Goal: Contribute content: Add original content to the website for others to see

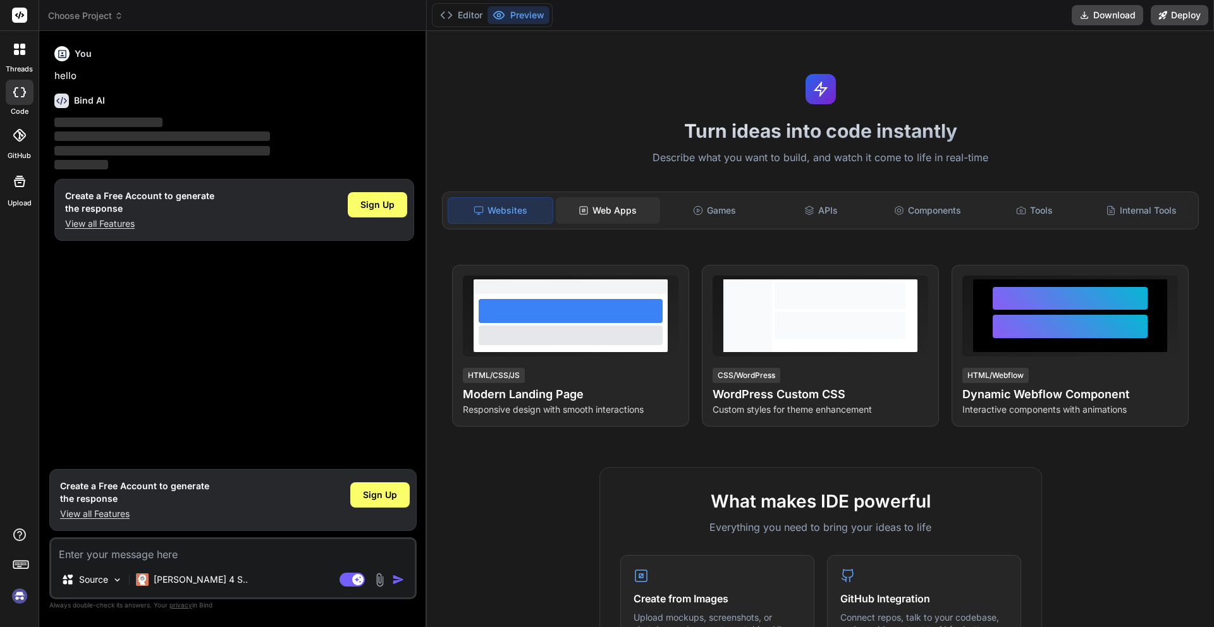
click at [601, 206] on div "Web Apps" at bounding box center [608, 210] width 104 height 27
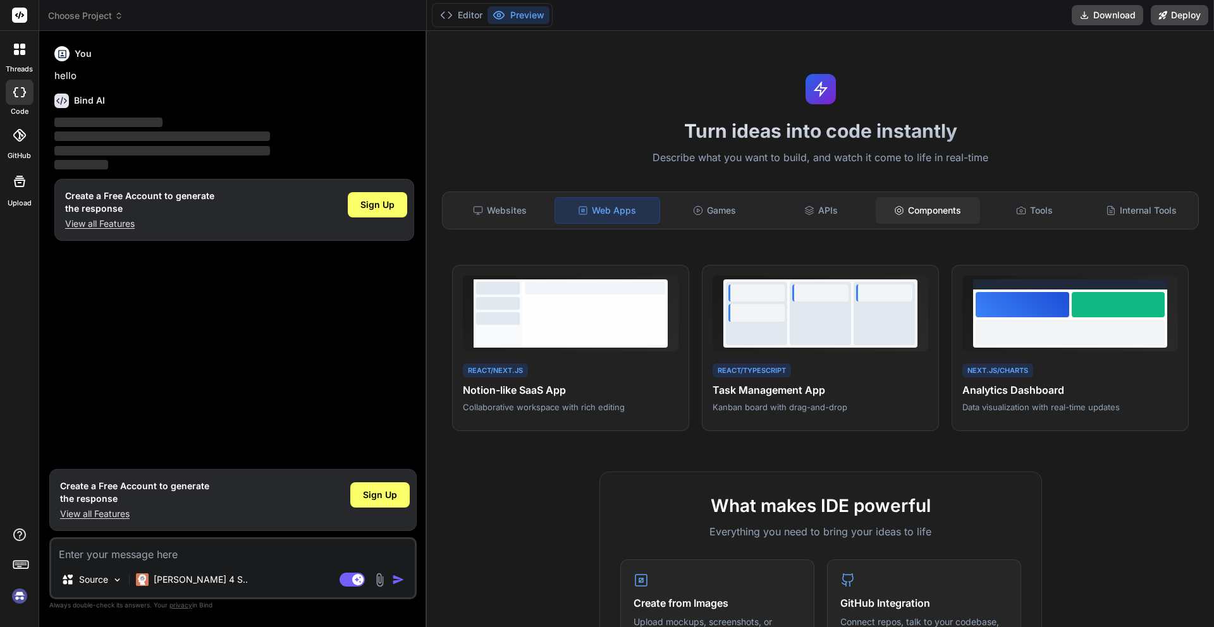
click at [952, 217] on div "Components" at bounding box center [928, 210] width 104 height 27
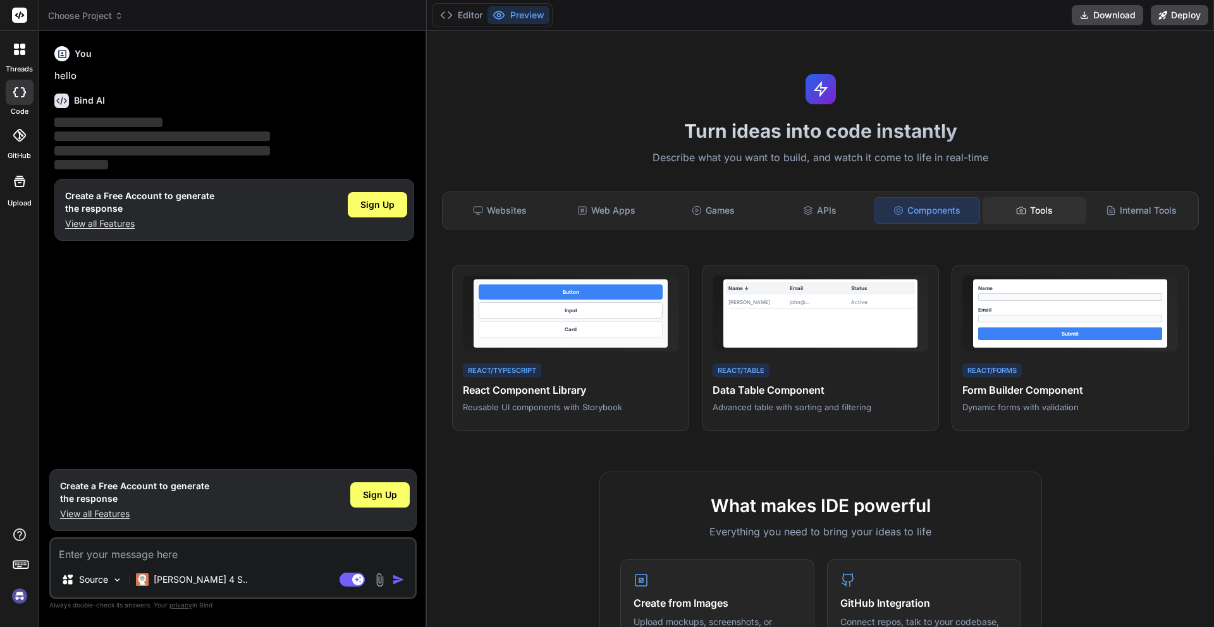
click at [1045, 209] on div "Tools" at bounding box center [1035, 210] width 104 height 27
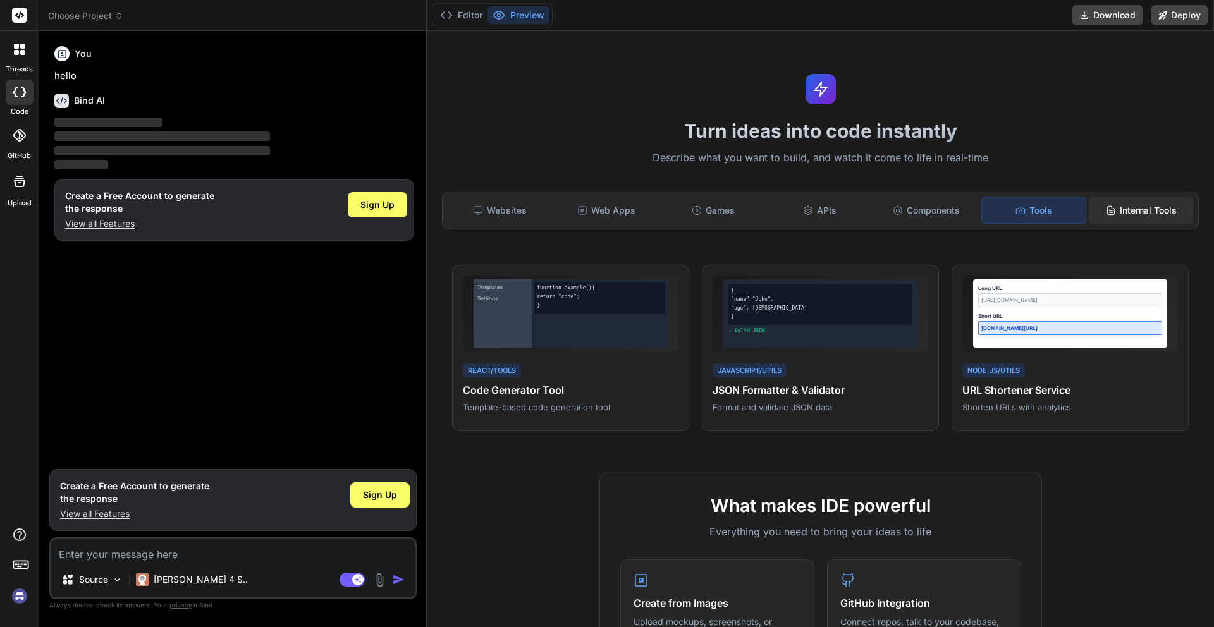
click at [1141, 207] on div "Internal Tools" at bounding box center [1141, 210] width 104 height 27
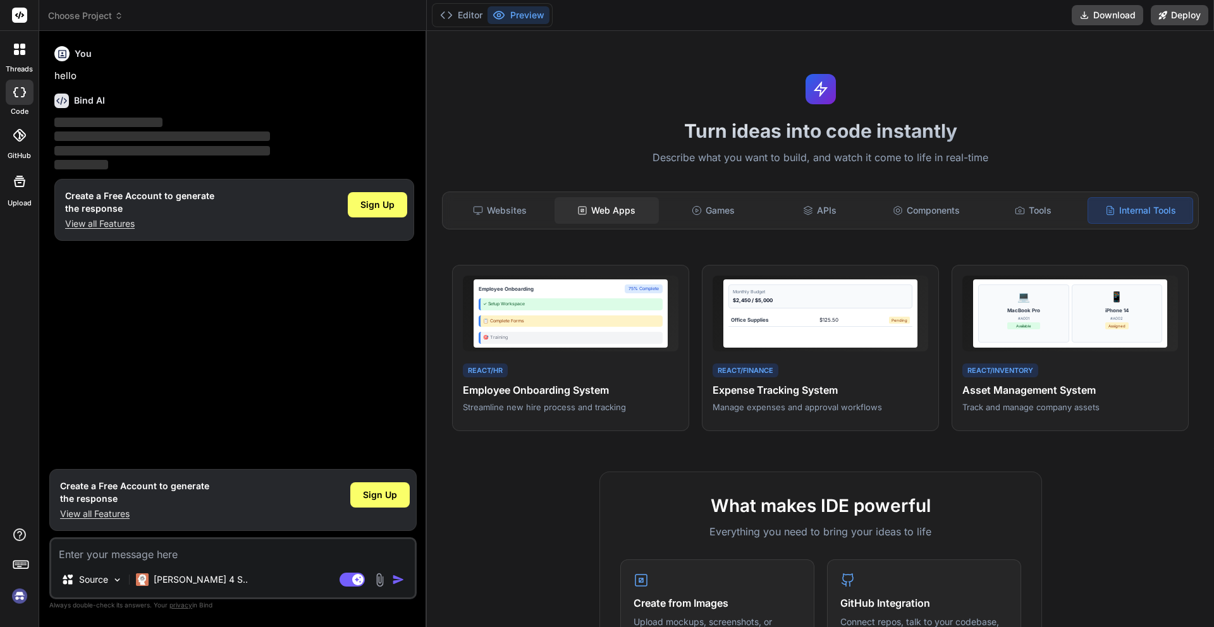
click at [579, 212] on rect at bounding box center [583, 211] width 8 height 8
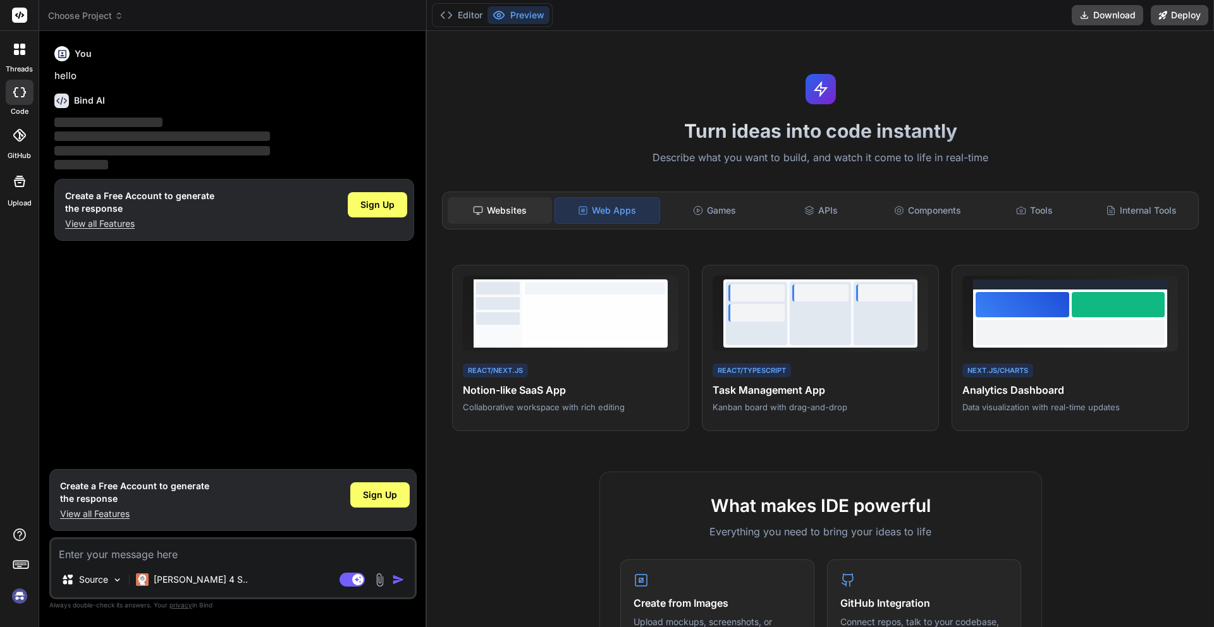
click at [511, 209] on div "Websites" at bounding box center [500, 210] width 104 height 27
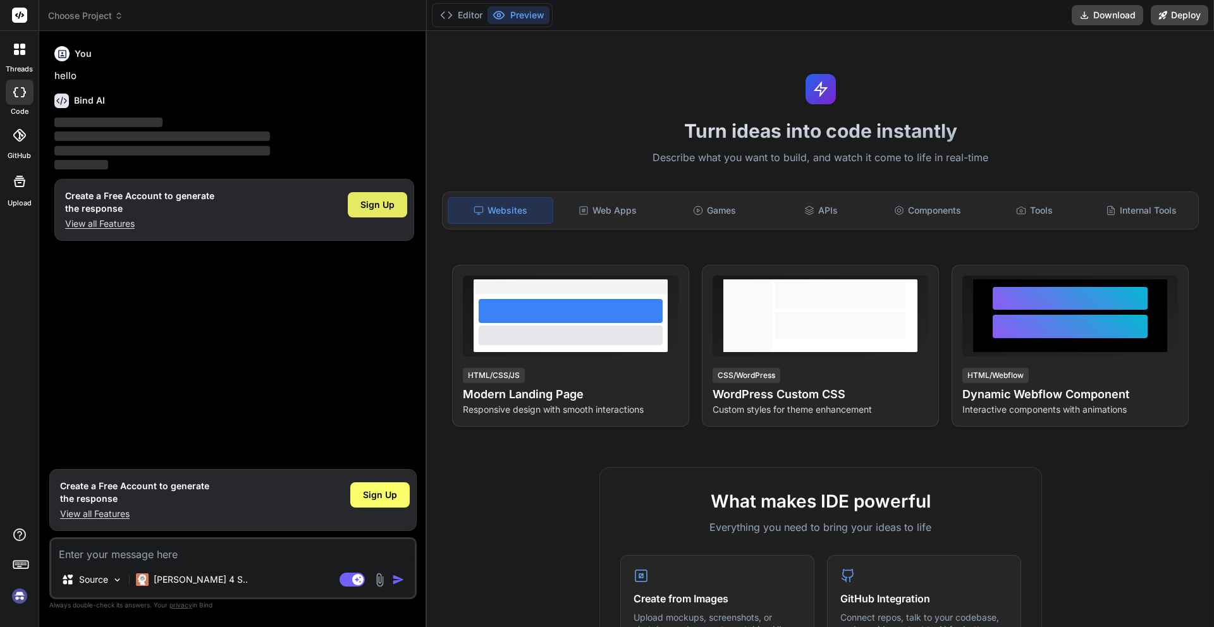
click at [376, 216] on div "Sign Up" at bounding box center [377, 204] width 59 height 25
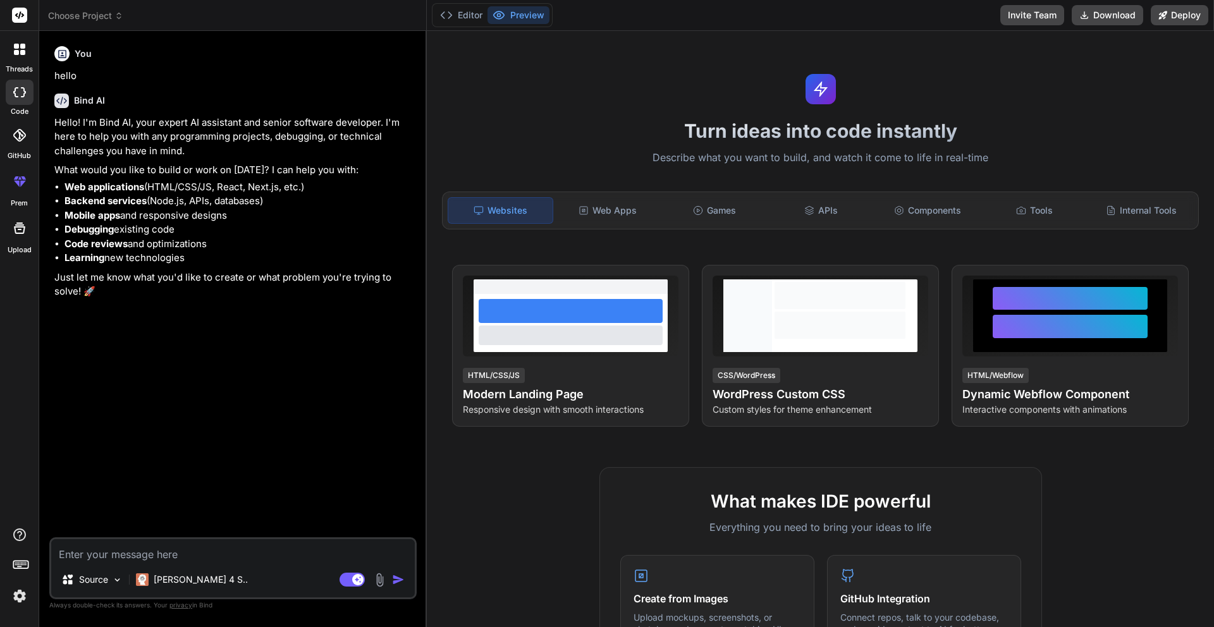
type textarea "x"
click at [232, 556] on textarea at bounding box center [233, 550] width 364 height 23
type textarea "h"
type textarea "x"
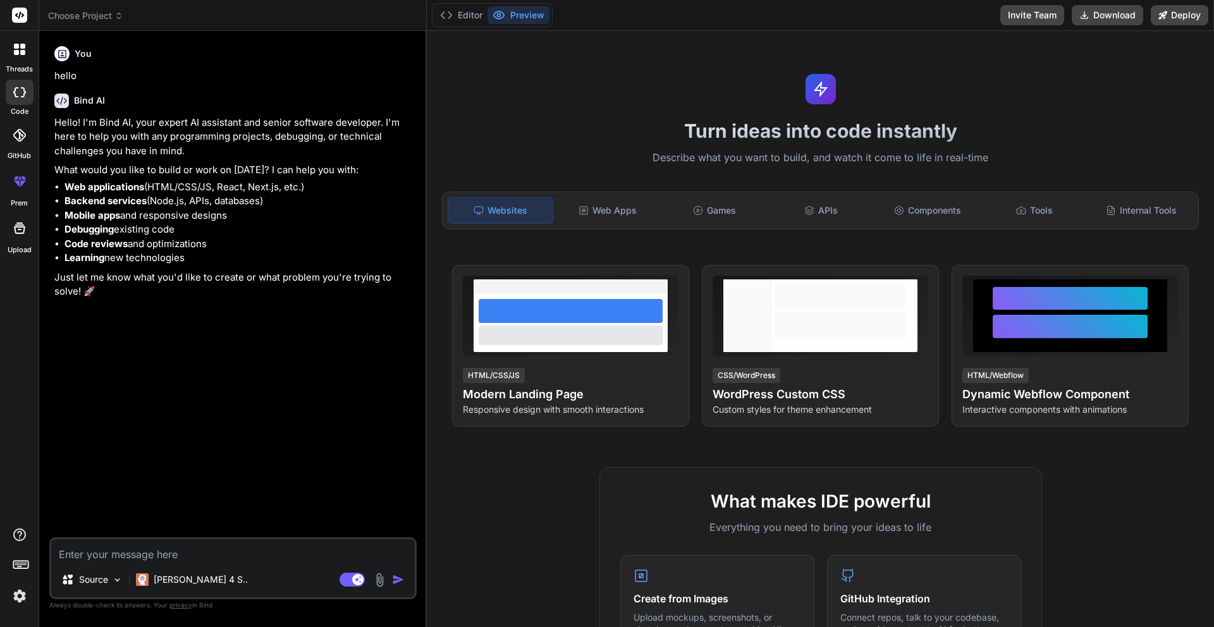
type textarea "c"
type textarea "x"
type textarea "cr"
type textarea "x"
type textarea "cre"
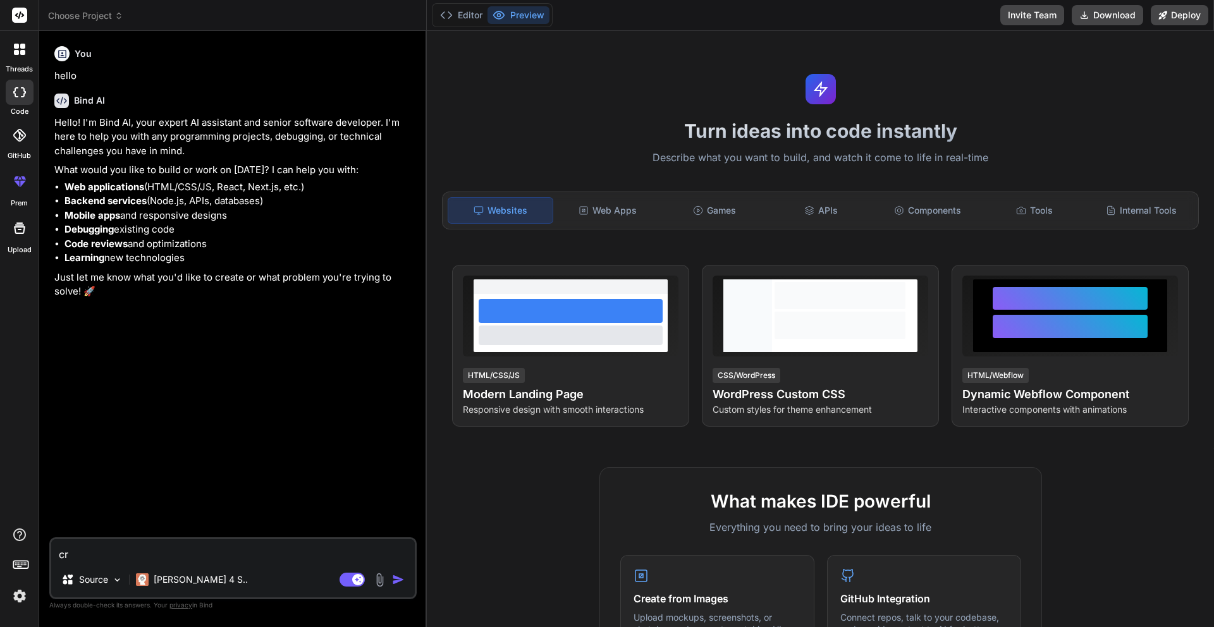
type textarea "x"
type textarea "crea"
type textarea "x"
type textarea "creat"
type textarea "x"
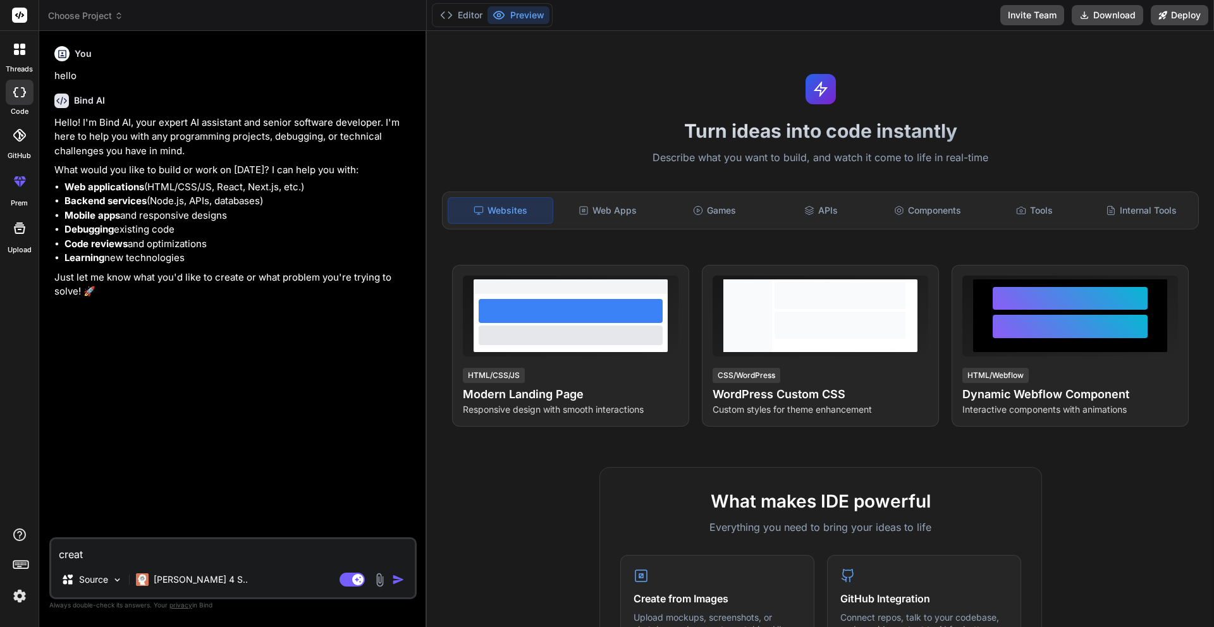
type textarea "create"
type textarea "x"
type textarea "create"
type textarea "x"
type textarea "create a"
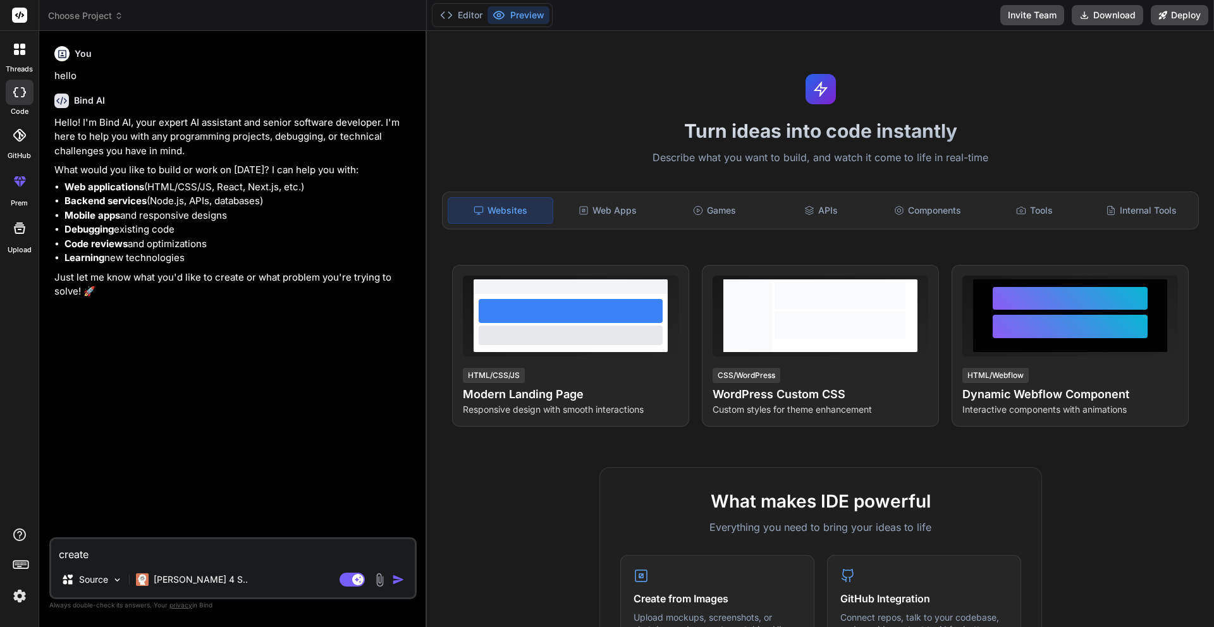
type textarea "x"
type textarea "create a"
type textarea "x"
type textarea "create a c"
type textarea "x"
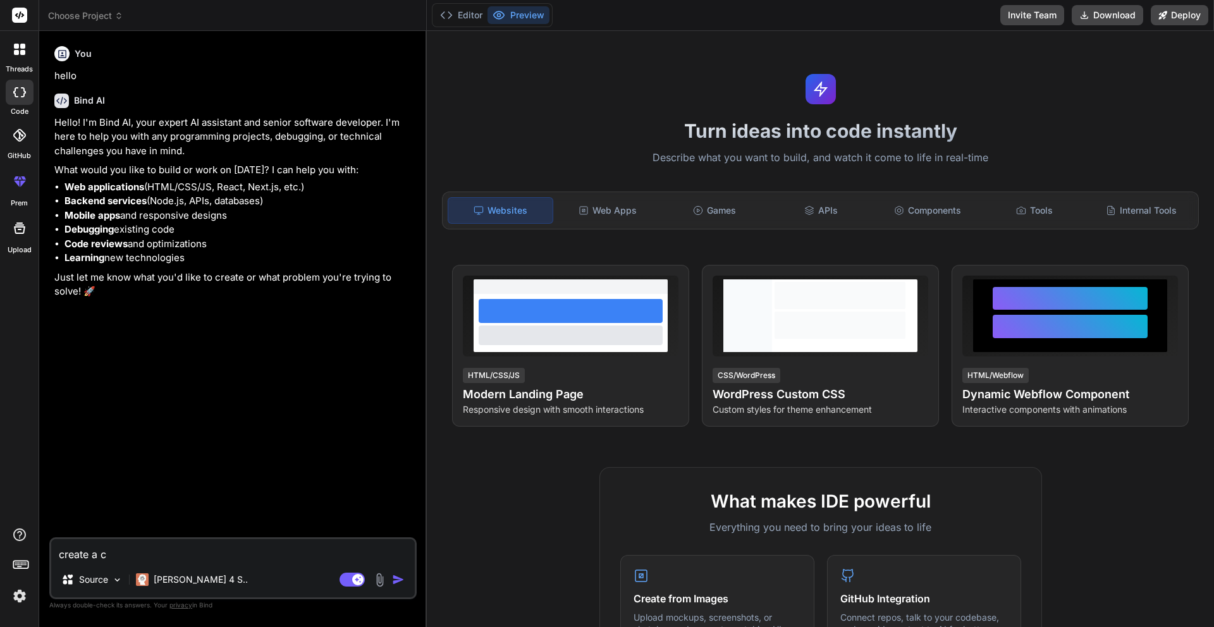
type textarea "create a cl"
type textarea "x"
type textarea "create a clo"
type textarea "x"
type textarea "create a clom"
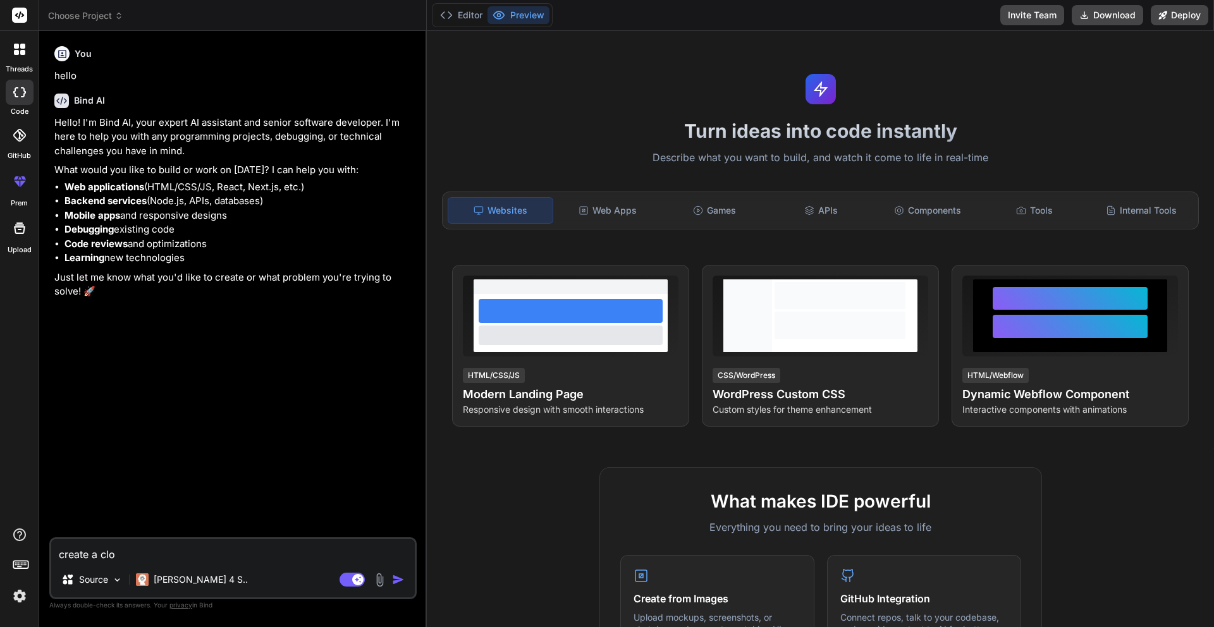
type textarea "x"
type textarea "create a clomm"
type textarea "x"
type textarea "create a clommn"
type textarea "x"
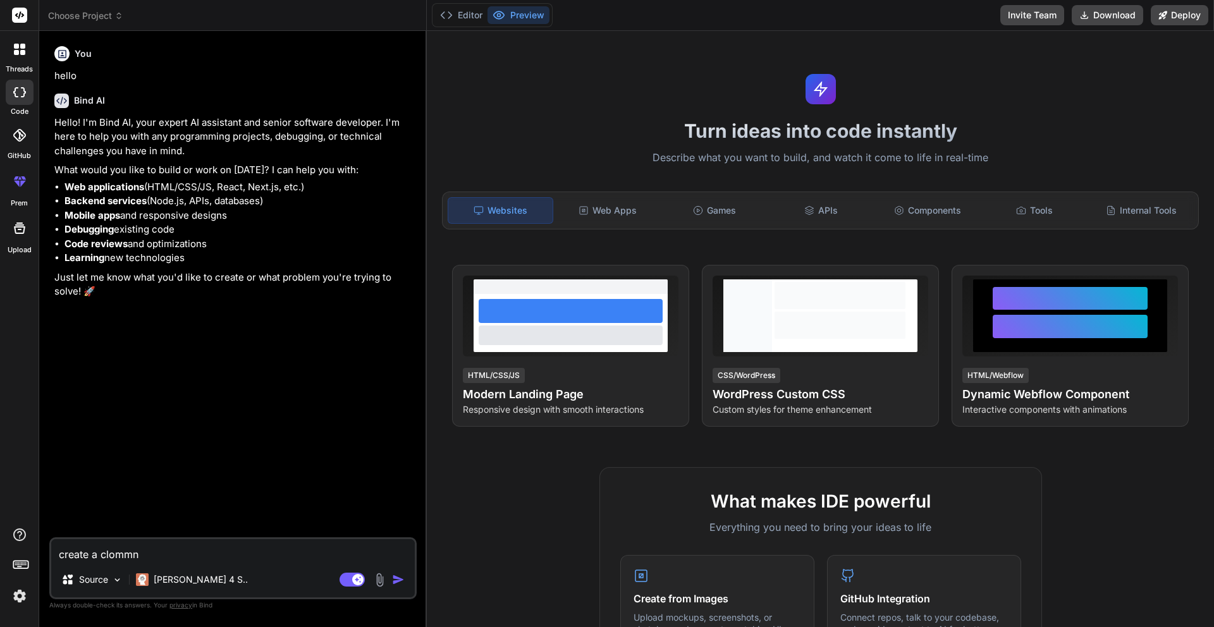
type textarea "create a clommne"
type textarea "x"
type textarea "create a clommne"
type textarea "x"
type textarea "create a clommne"
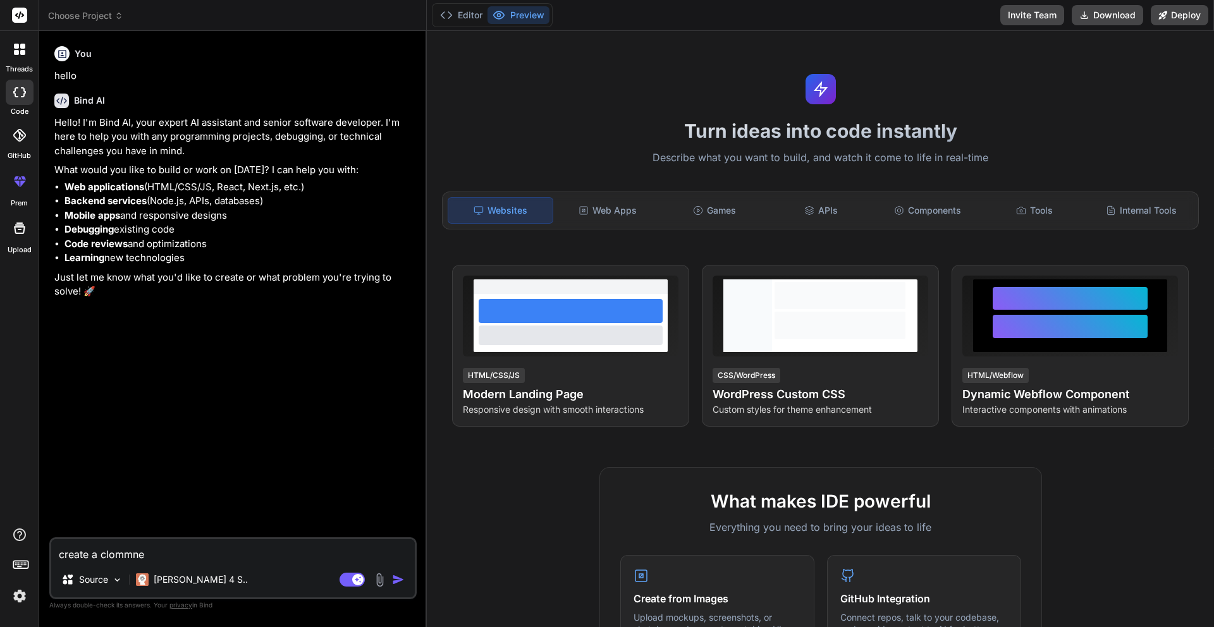
type textarea "x"
type textarea "create a clommn"
type textarea "x"
type textarea "create a clomm"
type textarea "x"
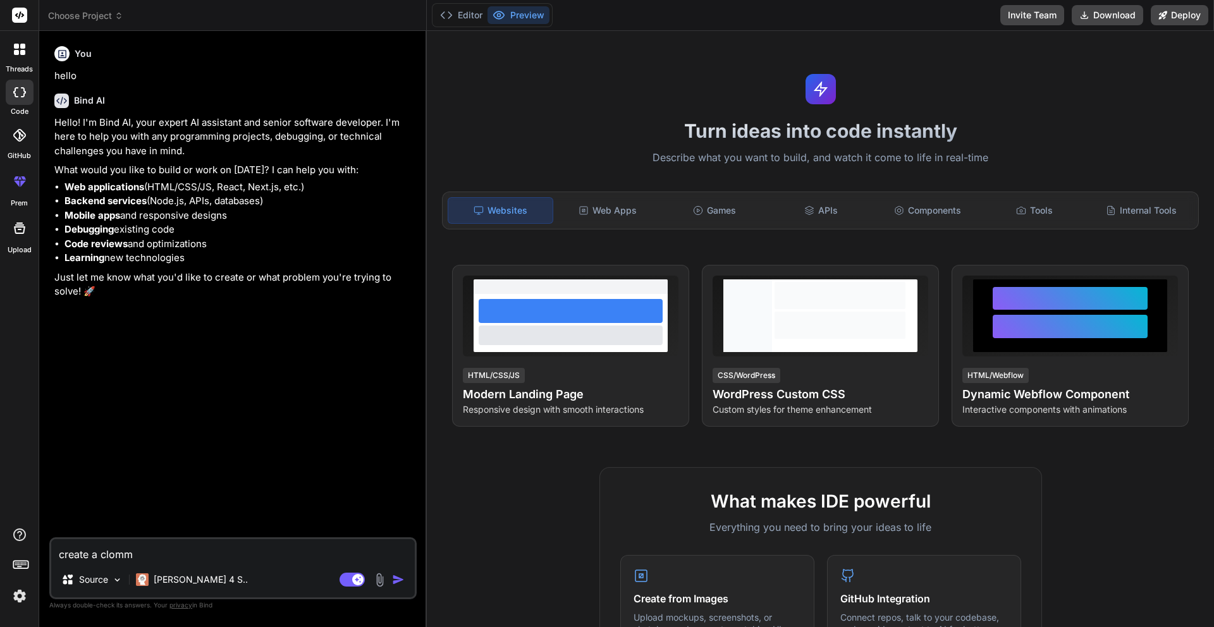
type textarea "create a clom"
type textarea "x"
type textarea "create a clo"
type textarea "x"
type textarea "create a clon"
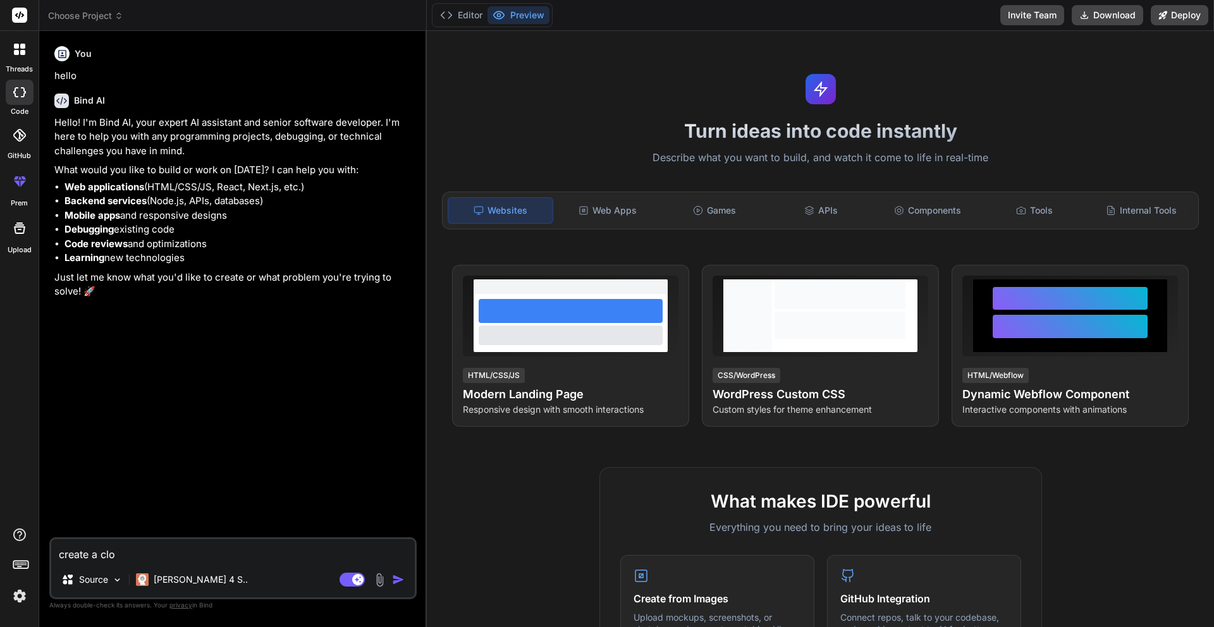
type textarea "x"
type textarea "create a clone"
type textarea "x"
type textarea "create a clone"
type textarea "x"
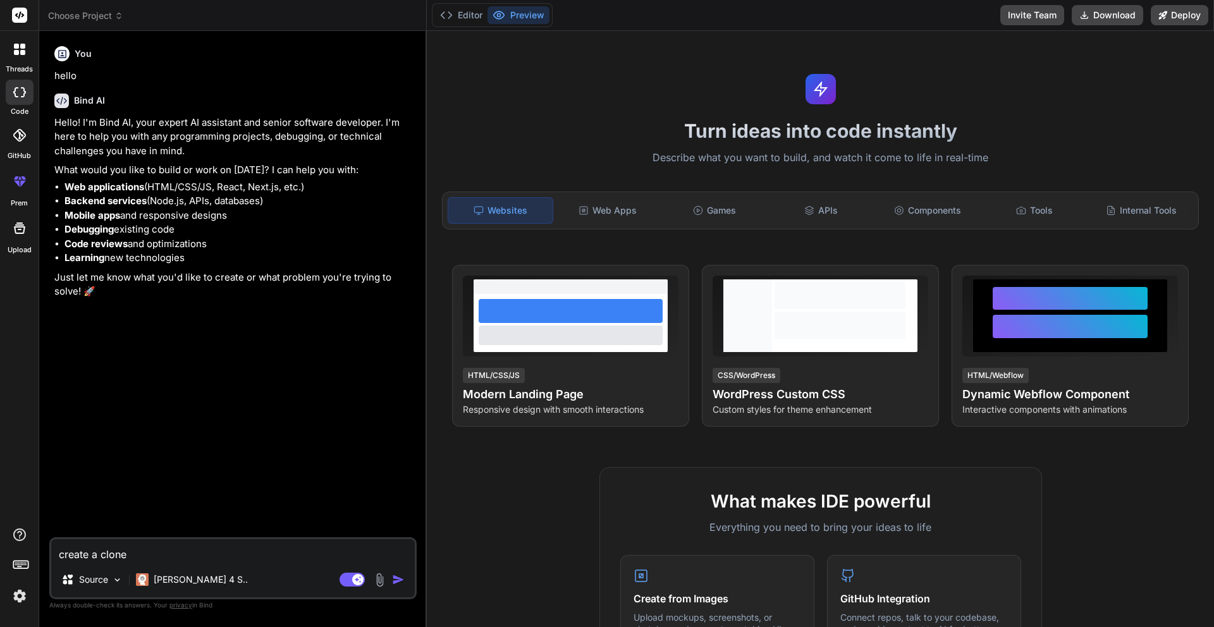
type textarea "create a clone"
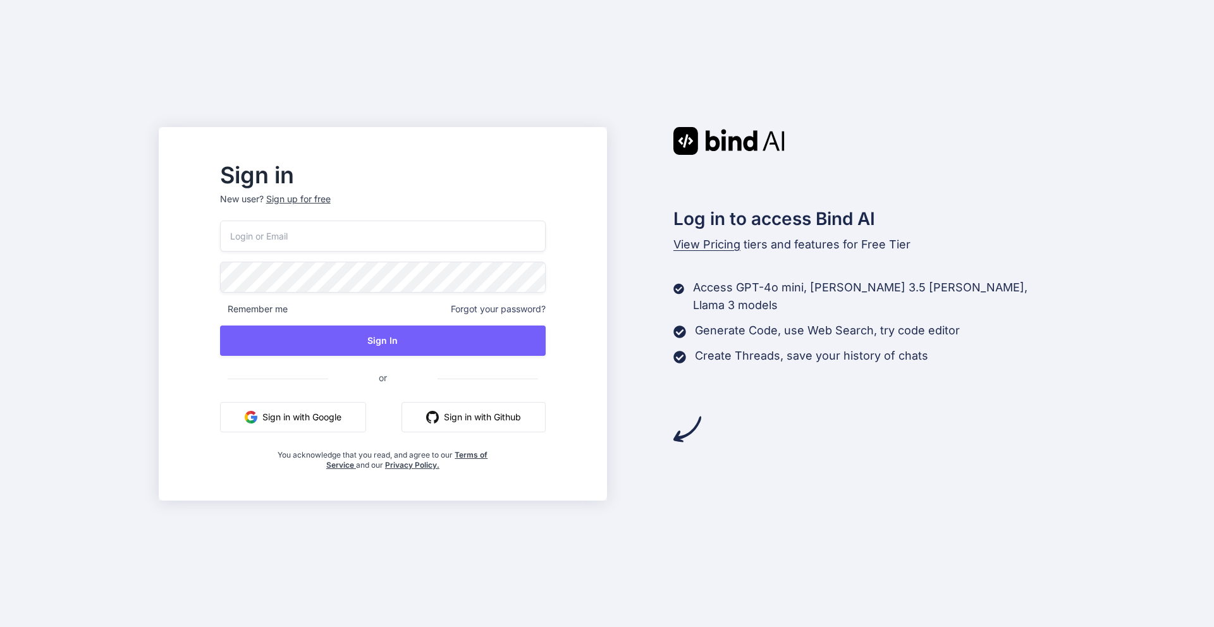
click at [350, 419] on button "Sign in with Google" at bounding box center [293, 417] width 146 height 30
